Goal: Find specific page/section

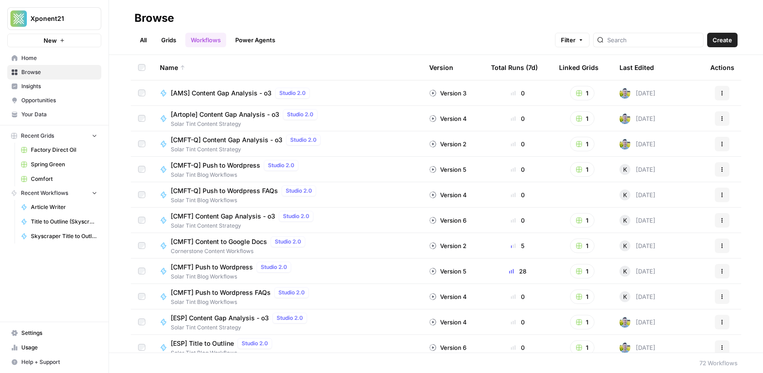
click at [43, 184] on link "Comfort" at bounding box center [59, 179] width 85 height 15
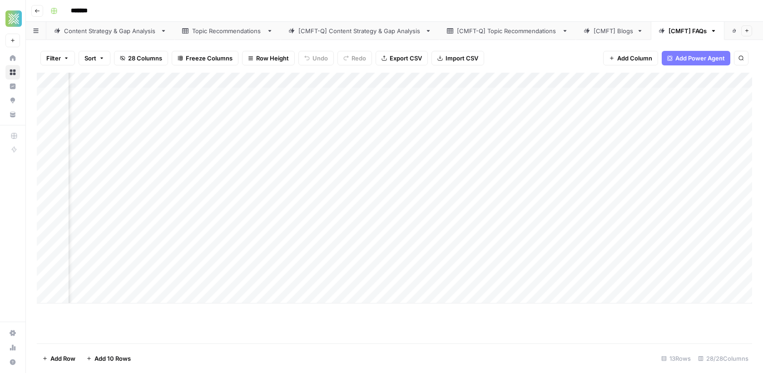
scroll to position [0, 144]
click at [694, 26] on div "[CMFT-Q] FAQs" at bounding box center [702, 30] width 45 height 9
click at [686, 33] on div "[CMFT] FAQs" at bounding box center [688, 30] width 38 height 9
click at [439, 139] on div "Add Column" at bounding box center [395, 188] width 716 height 231
